Goal: Transaction & Acquisition: Purchase product/service

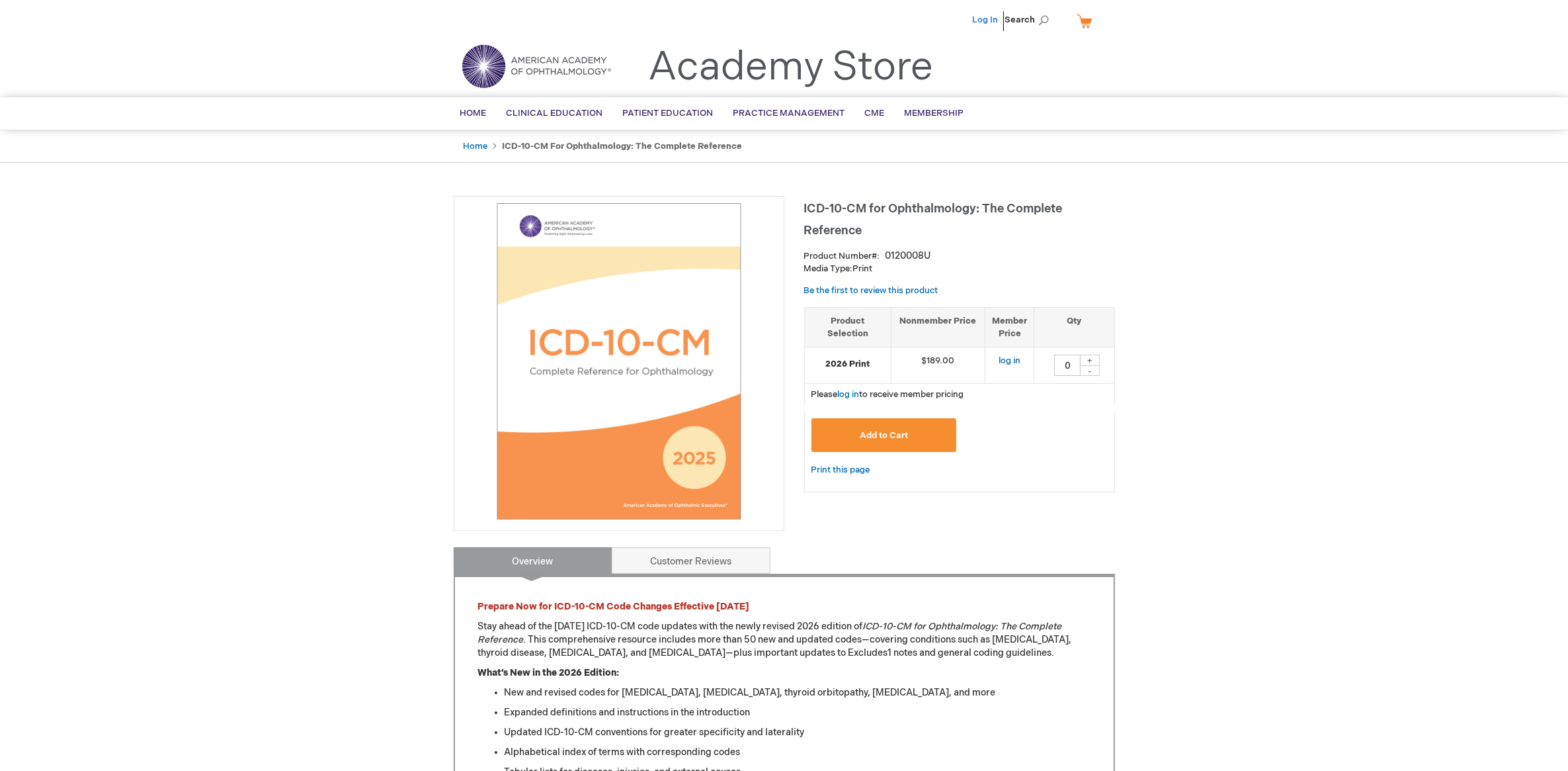
click at [985, 21] on link "Log In" at bounding box center [985, 19] width 26 height 10
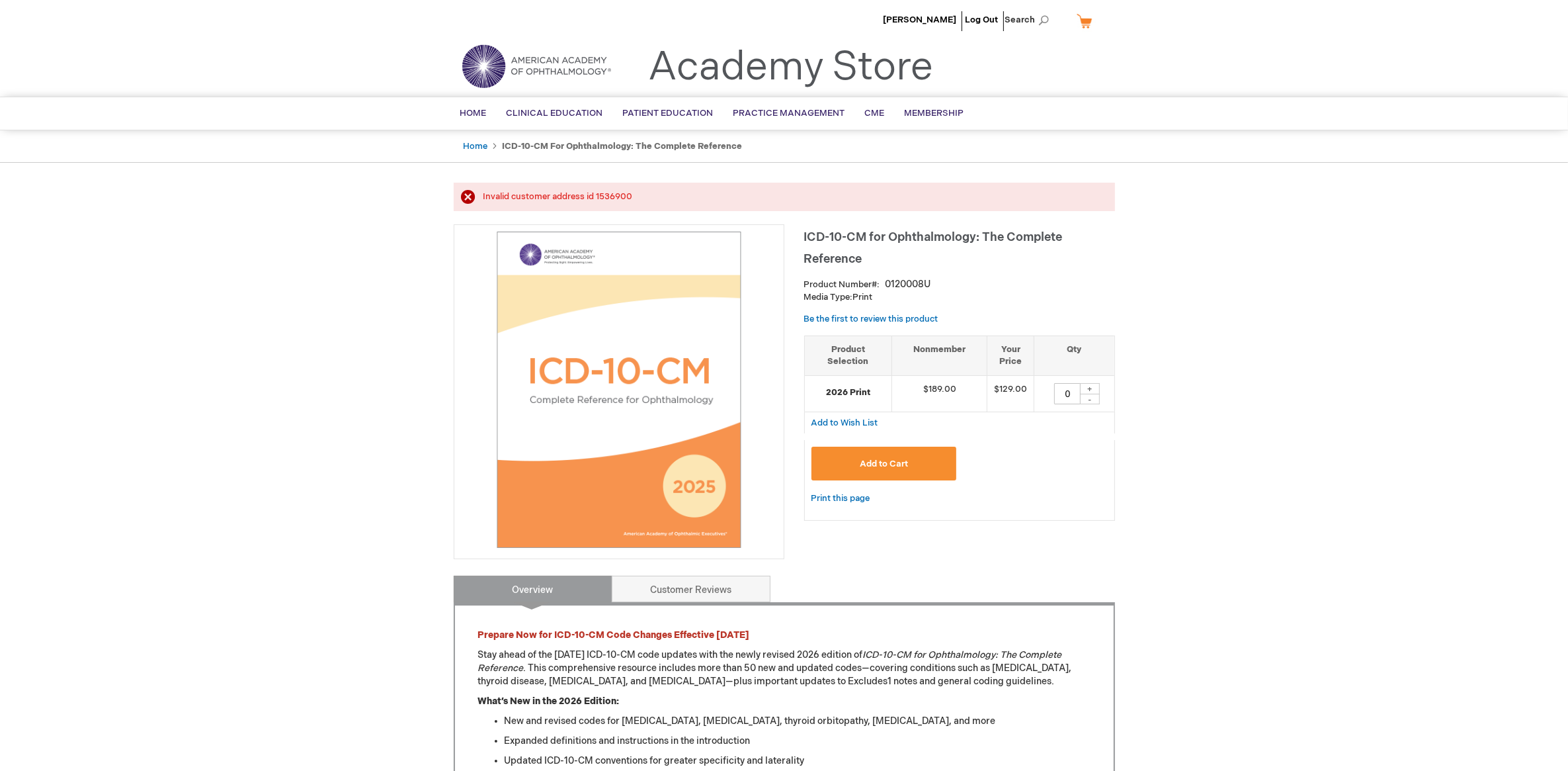
scroll to position [166, 0]
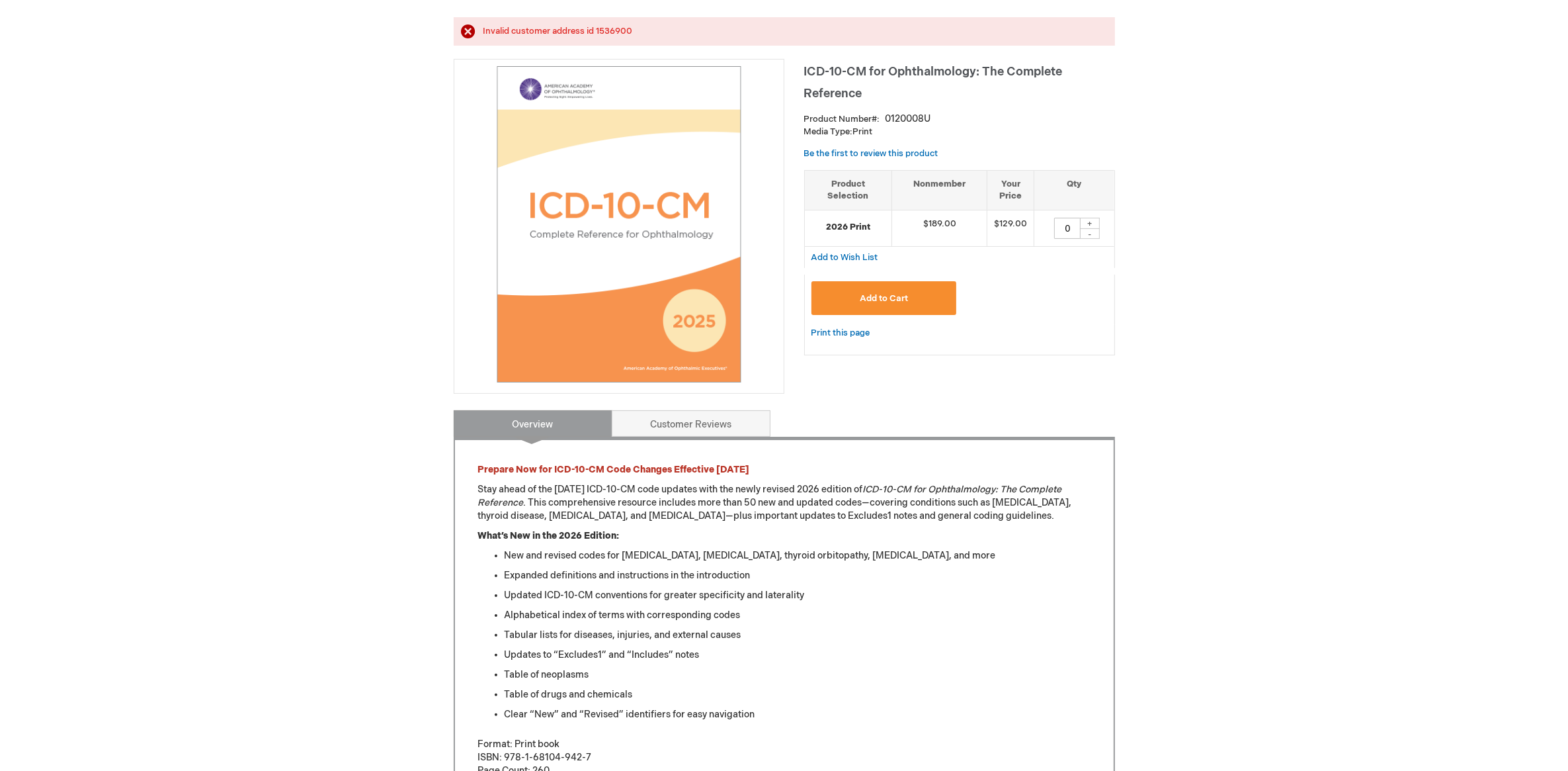
click at [1088, 229] on div "+" at bounding box center [1089, 223] width 20 height 11
type input "2"
click at [874, 314] on button "Add to Cart" at bounding box center [884, 297] width 146 height 33
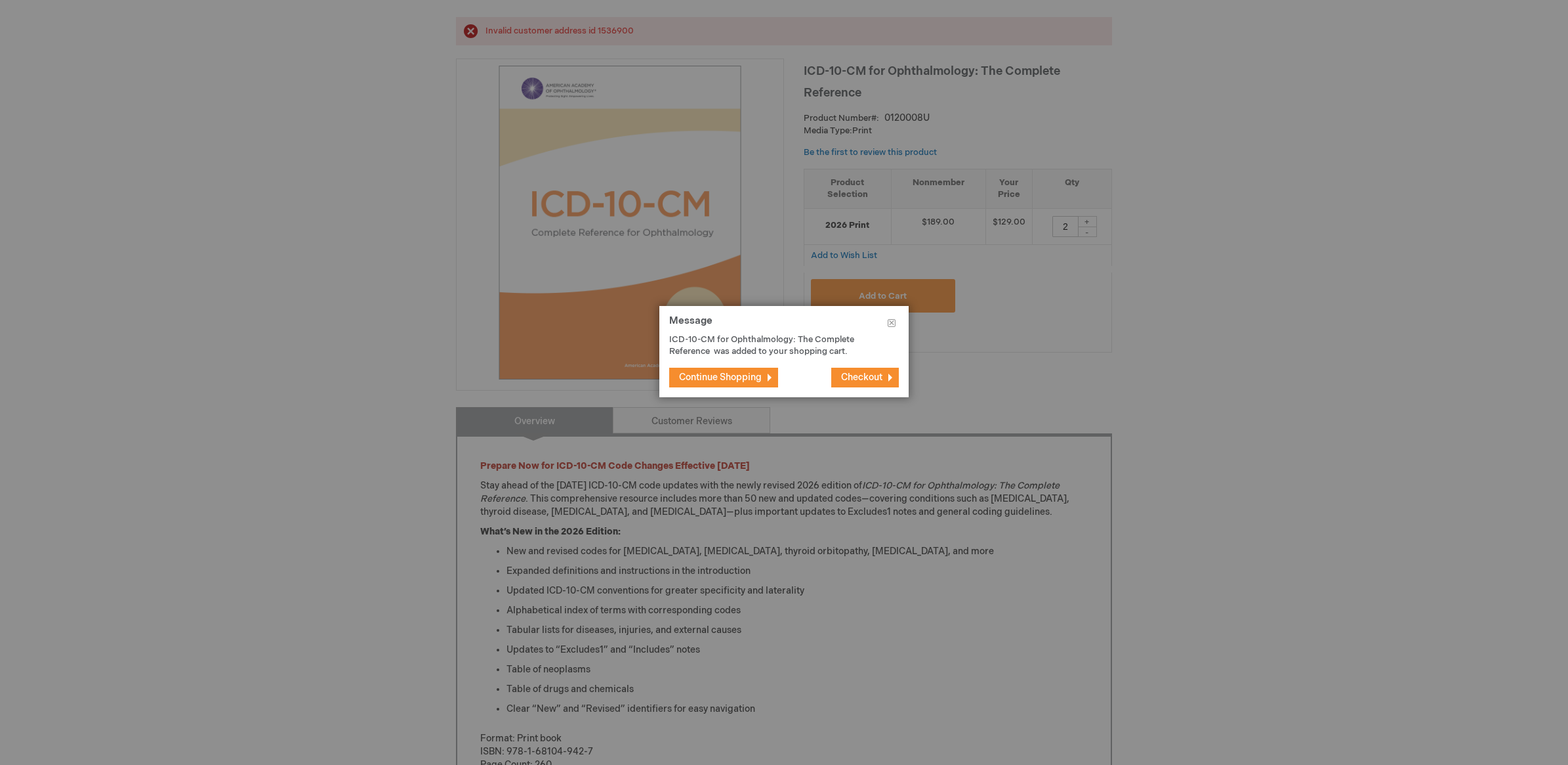
click at [692, 376] on span "Continue Shopping" at bounding box center [719, 377] width 82 height 11
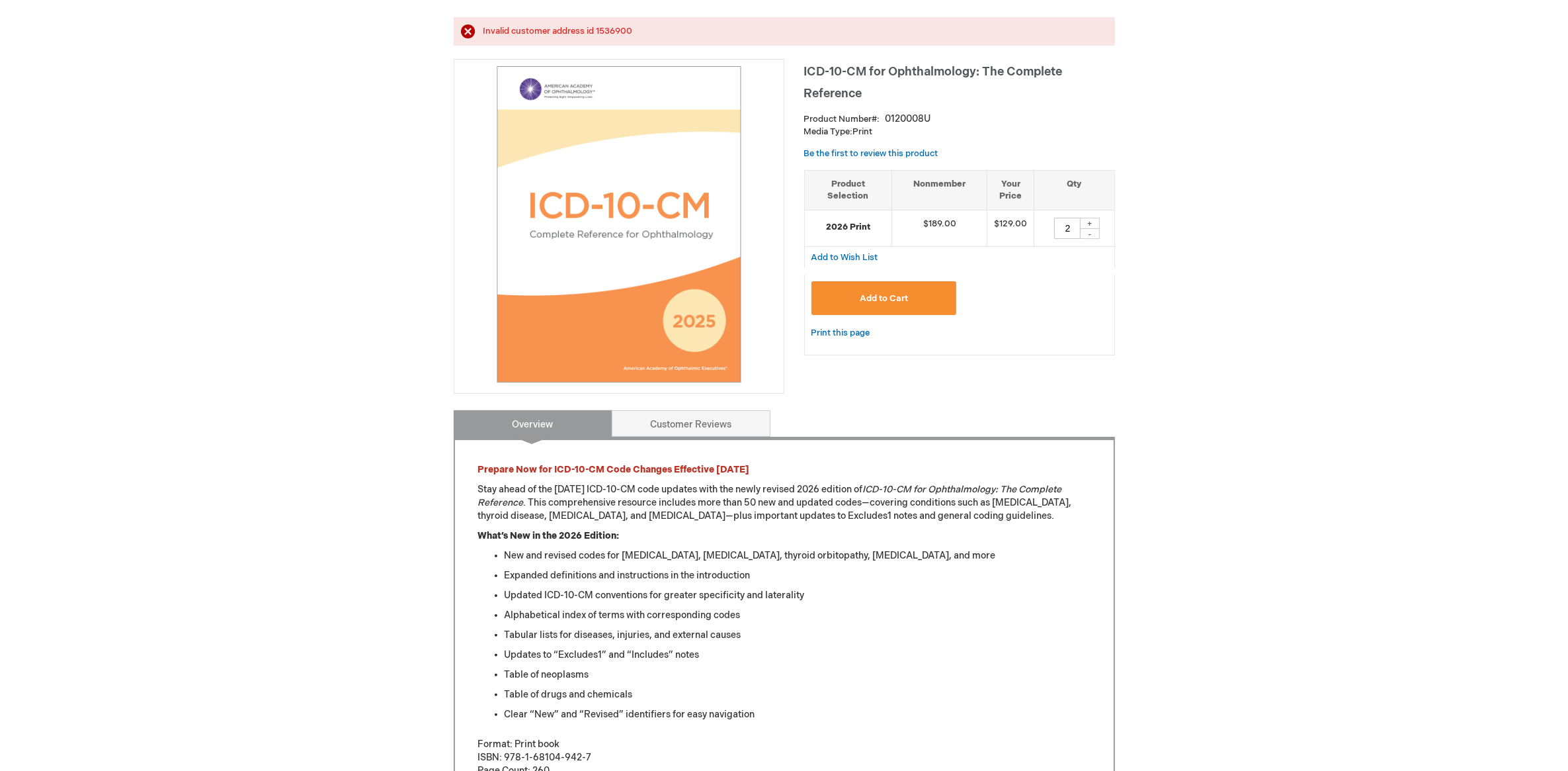
scroll to position [661, 0]
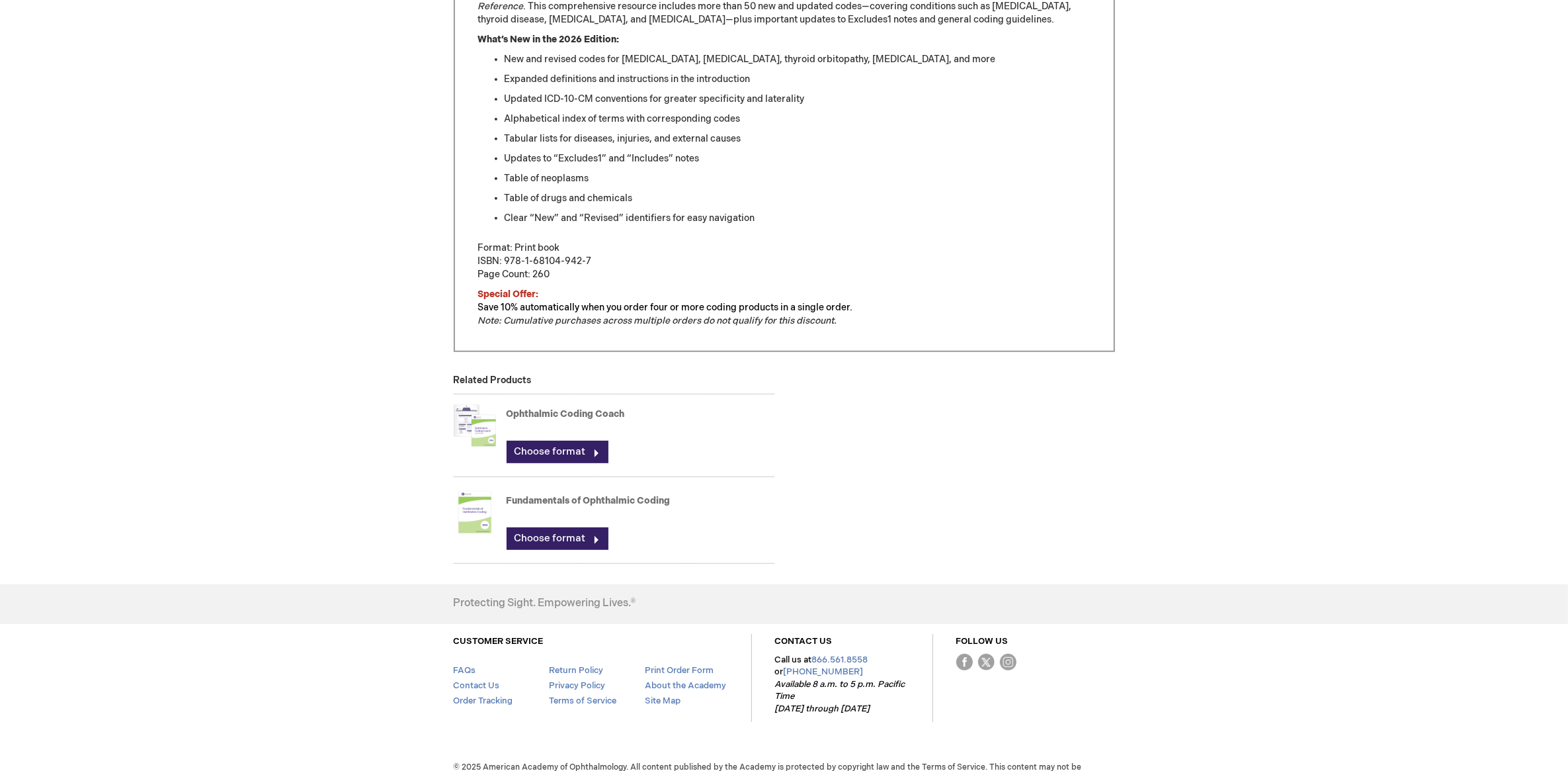
click at [485, 452] on img at bounding box center [474, 425] width 42 height 53
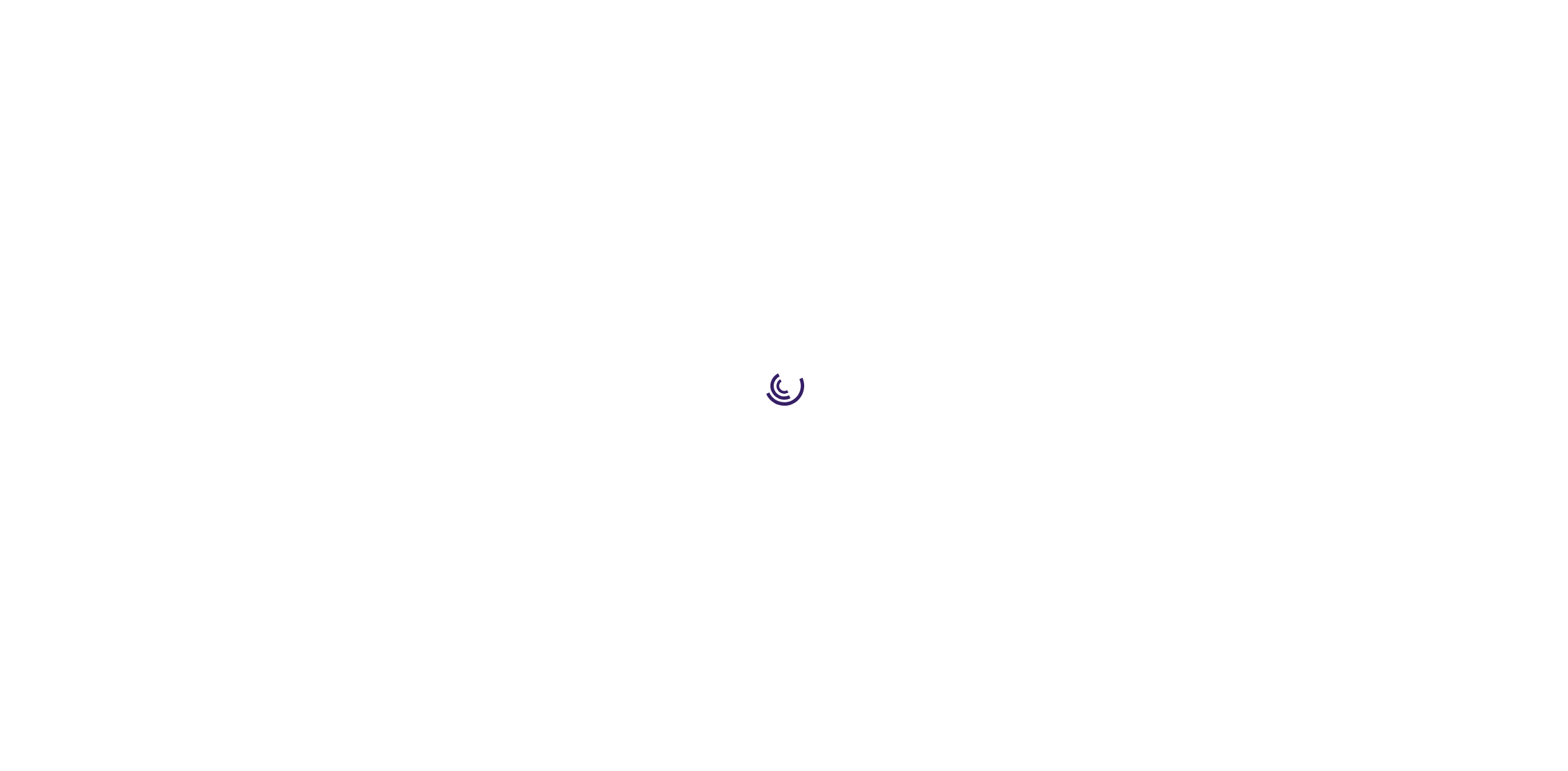
type input "0"
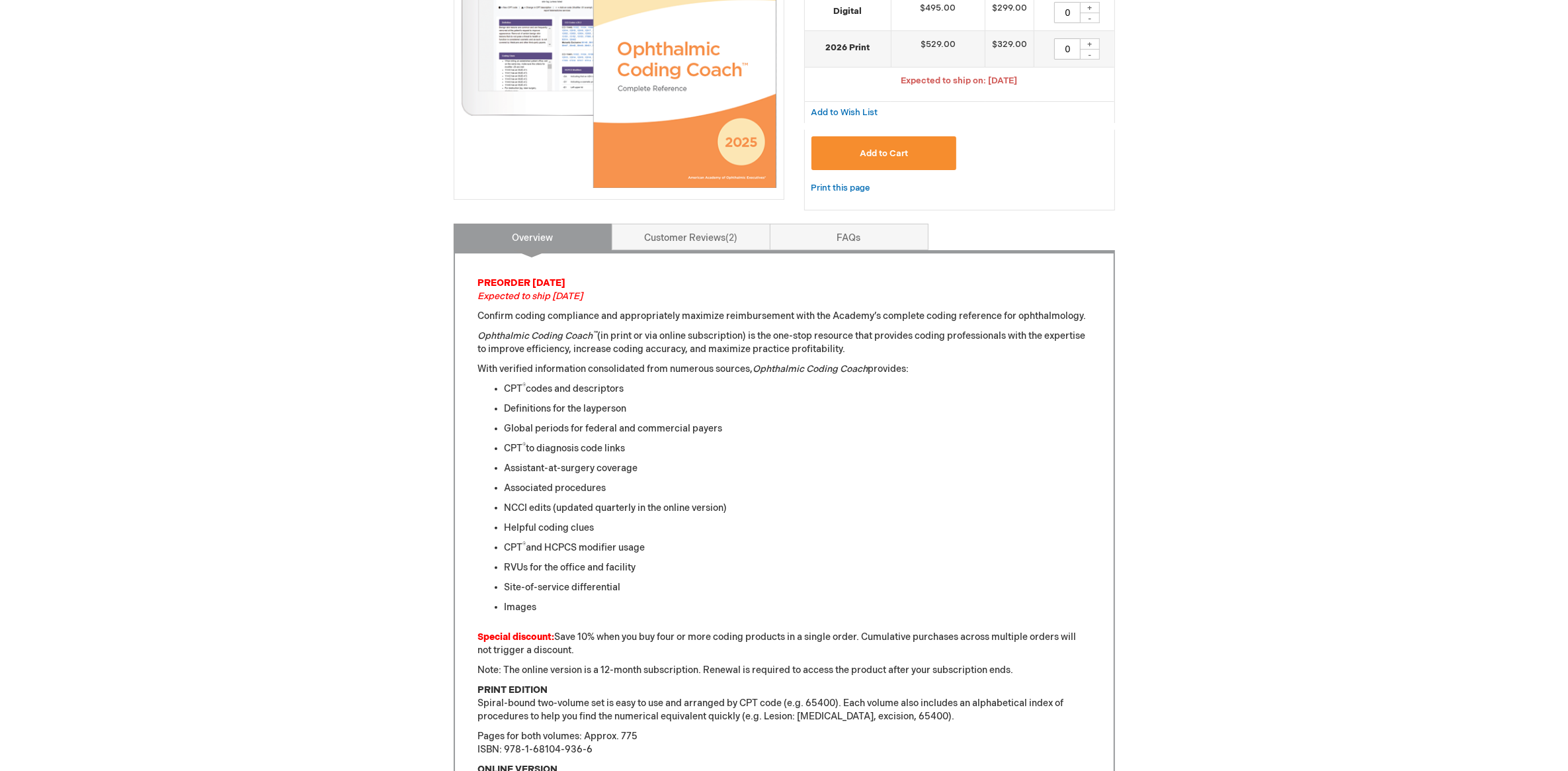
scroll to position [166, 0]
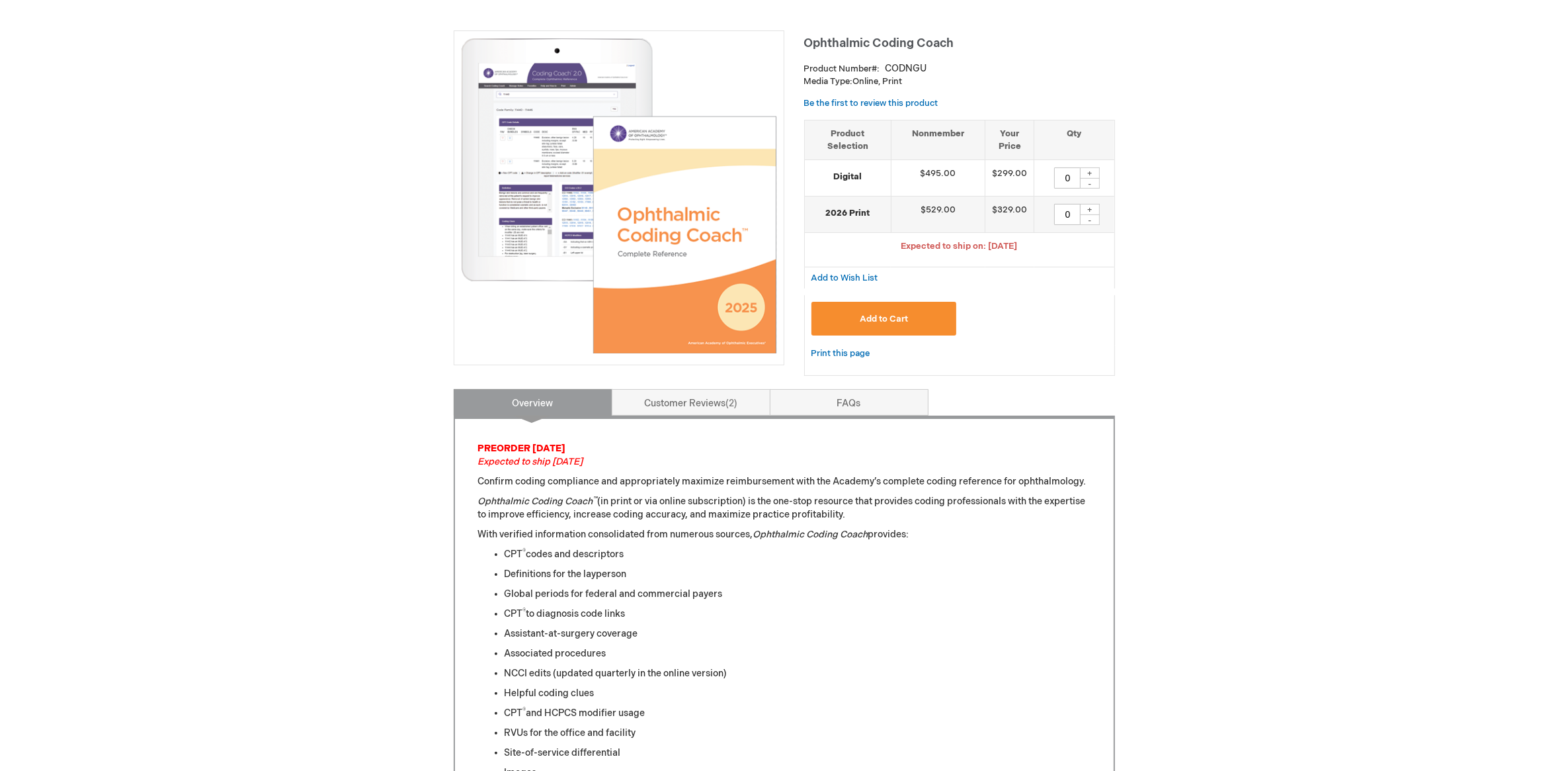
click at [1088, 215] on div "+" at bounding box center [1089, 210] width 20 height 11
type input "1"
click at [851, 335] on button "Add to Cart" at bounding box center [884, 317] width 146 height 33
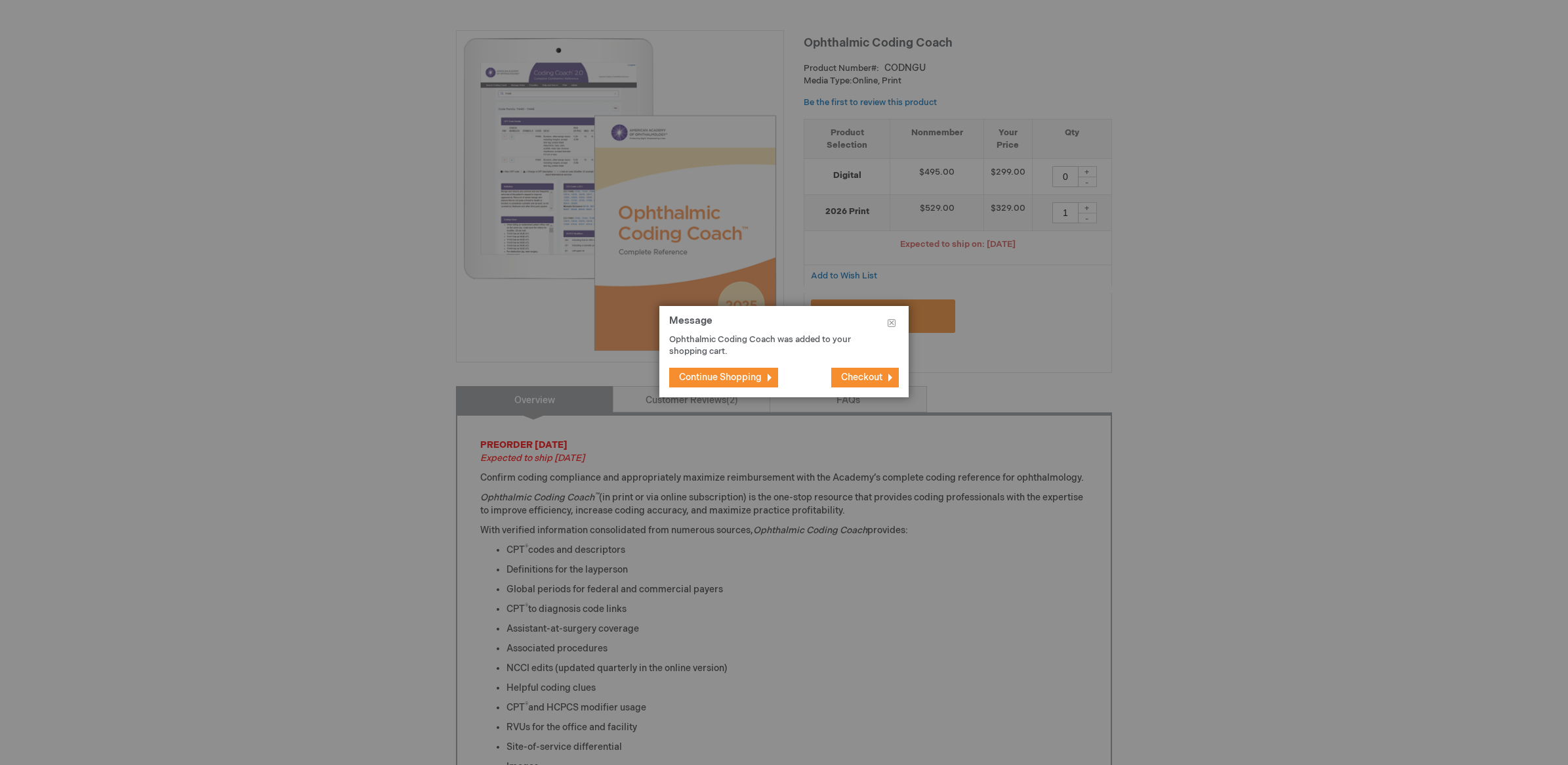
click at [762, 381] on span "Continue Shopping" at bounding box center [719, 377] width 82 height 11
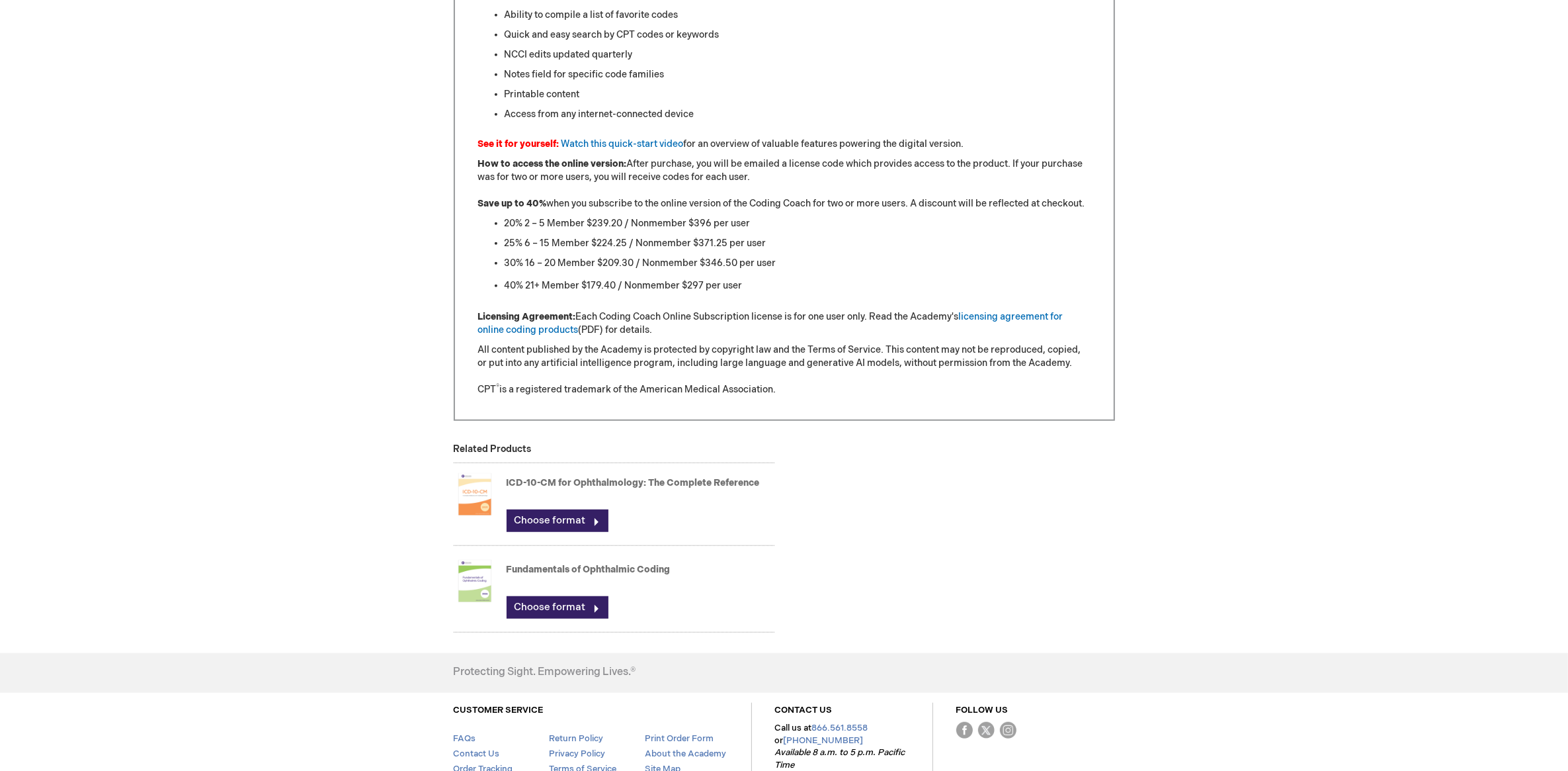
scroll to position [1359, 0]
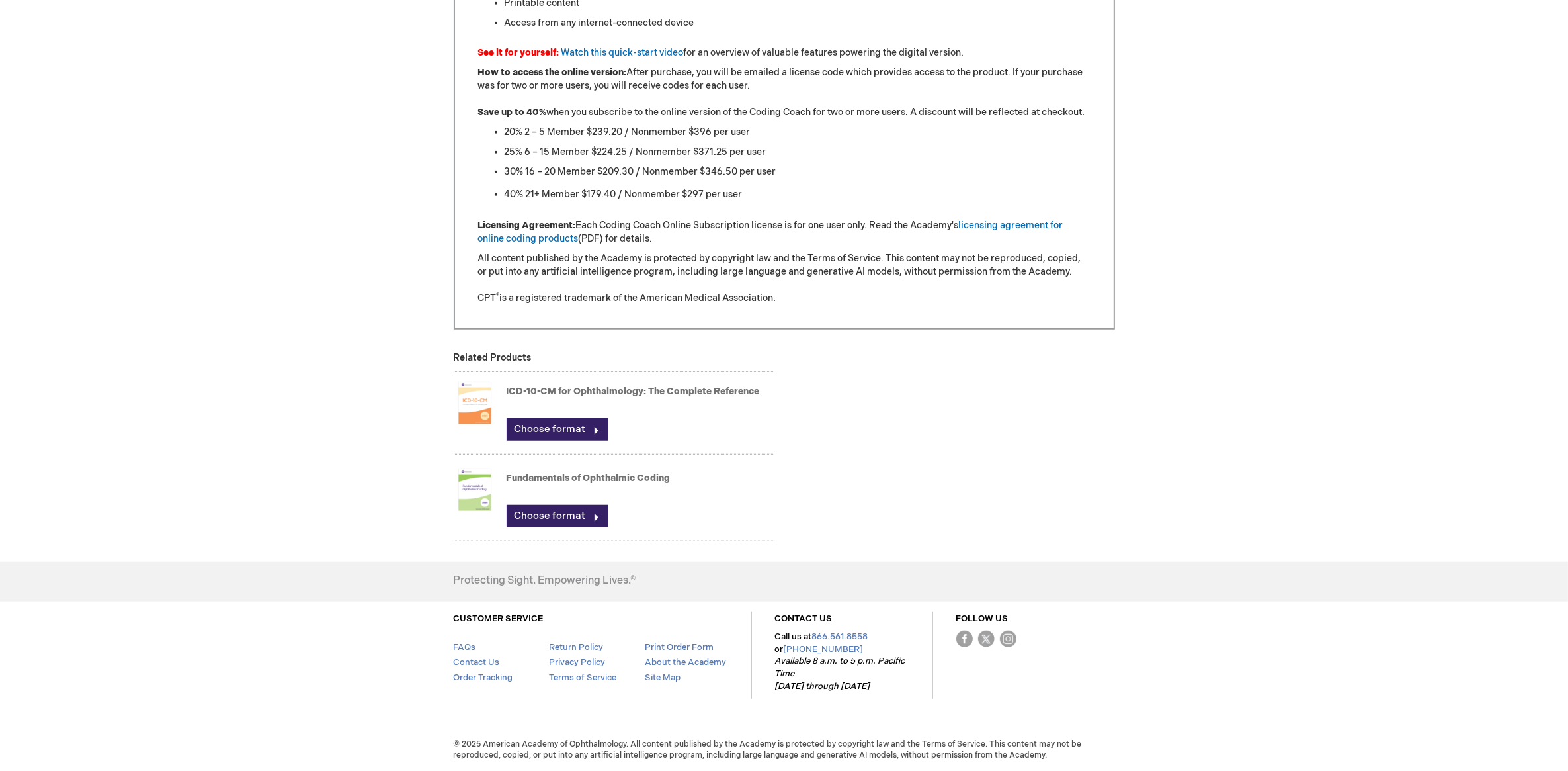
click at [474, 477] on img at bounding box center [474, 490] width 42 height 53
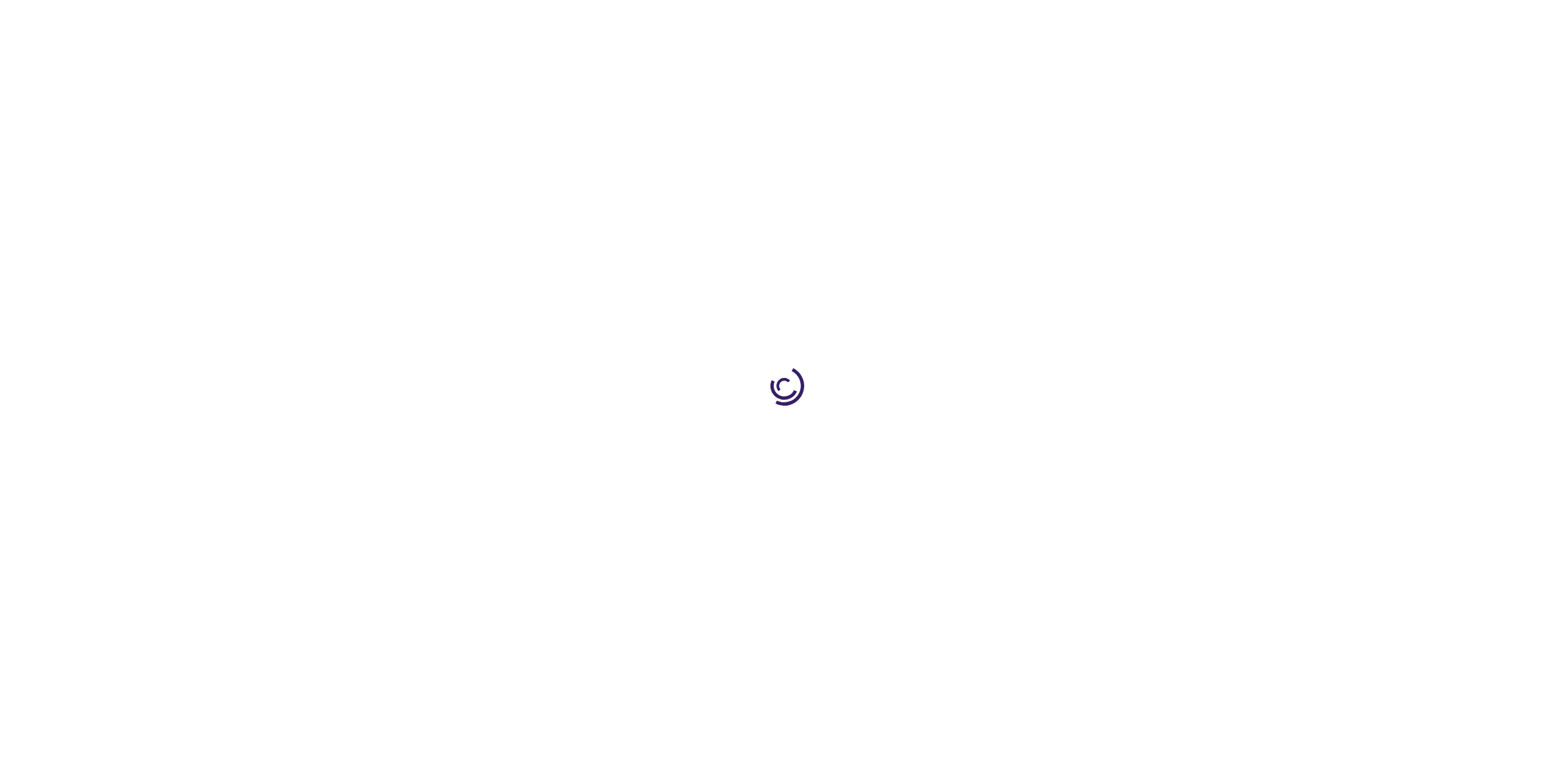
type input "0"
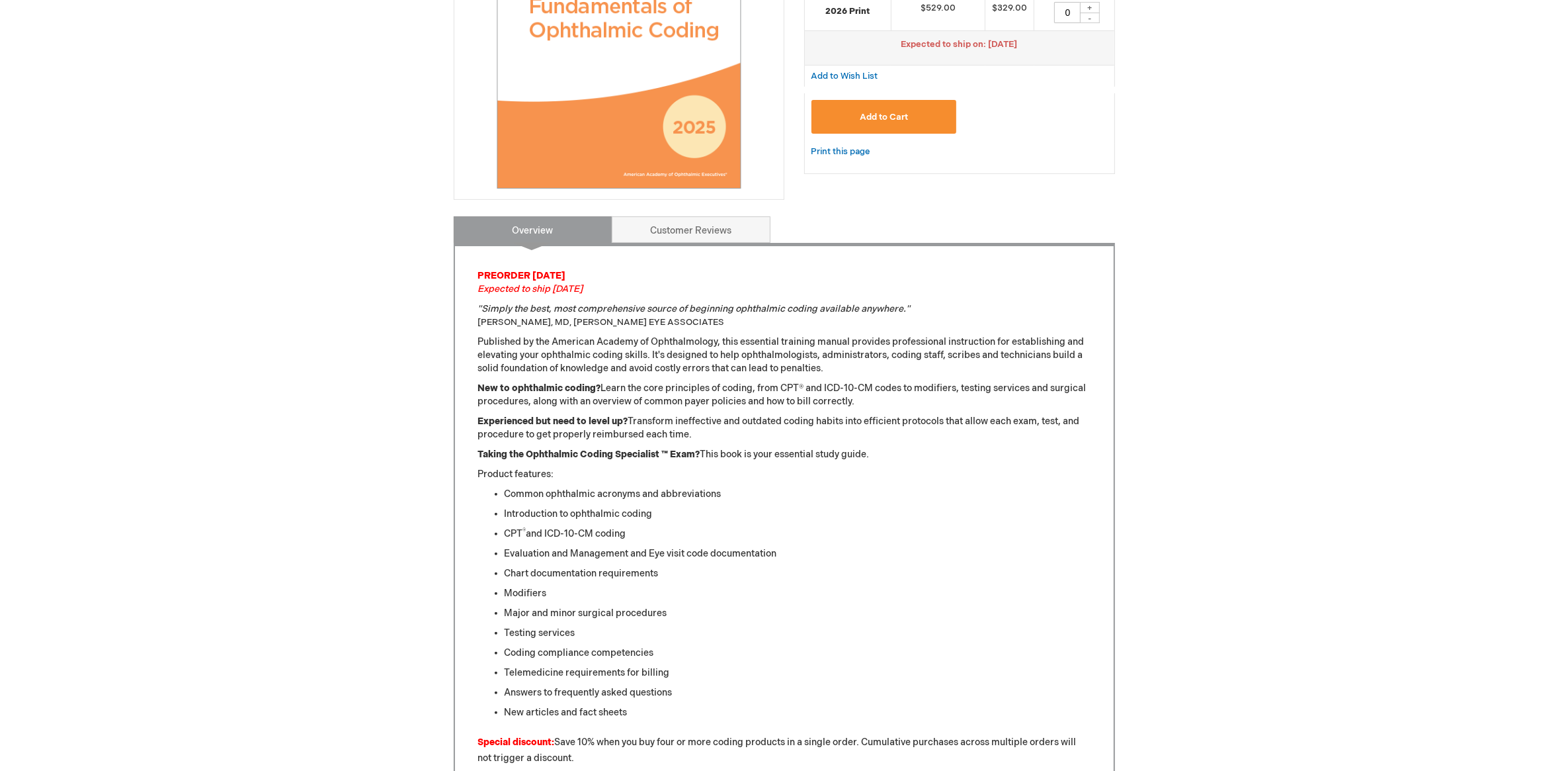
scroll to position [83, 0]
